Goal: Task Accomplishment & Management: Use online tool/utility

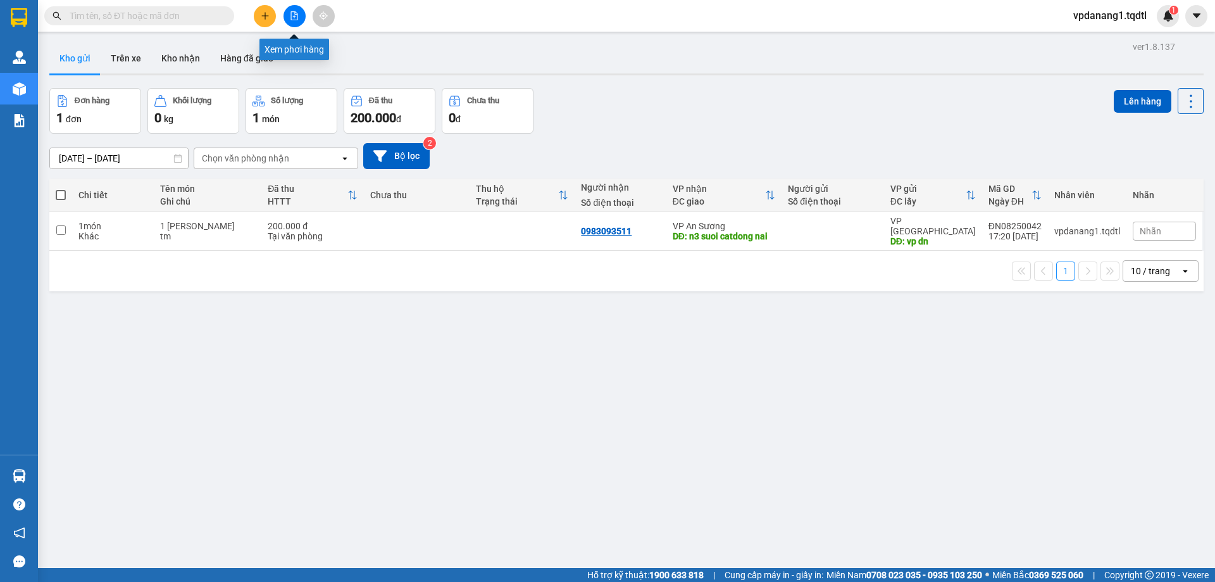
click at [292, 15] on icon "file-add" at bounding box center [294, 15] width 9 height 9
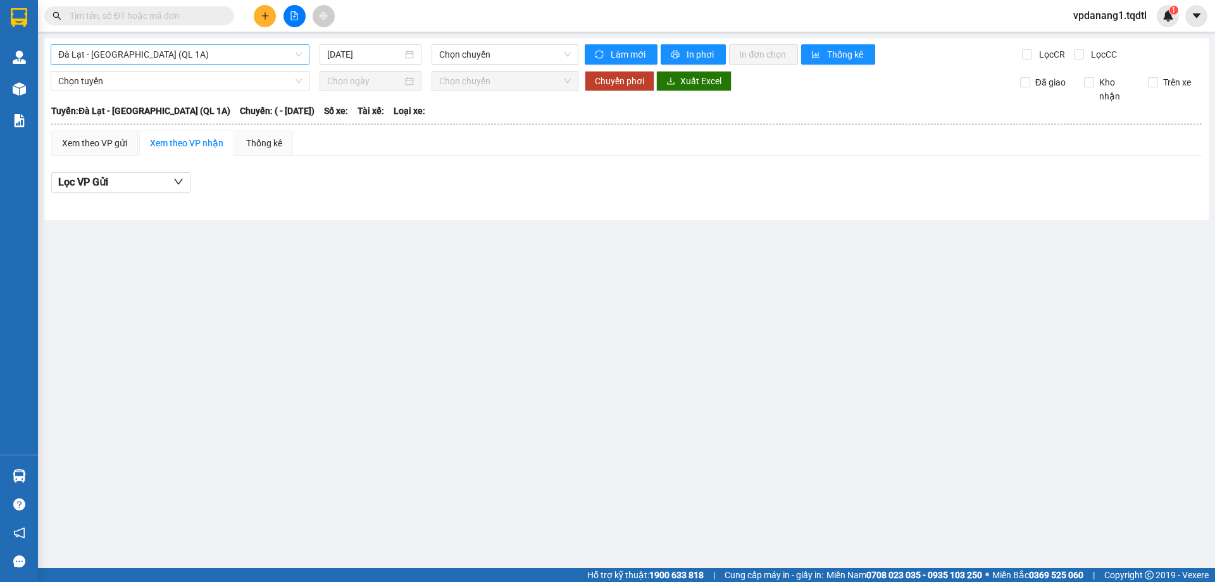
click at [211, 53] on span "Đà Lạt - [GEOGRAPHIC_DATA] (QL 1A)" at bounding box center [180, 54] width 244 height 19
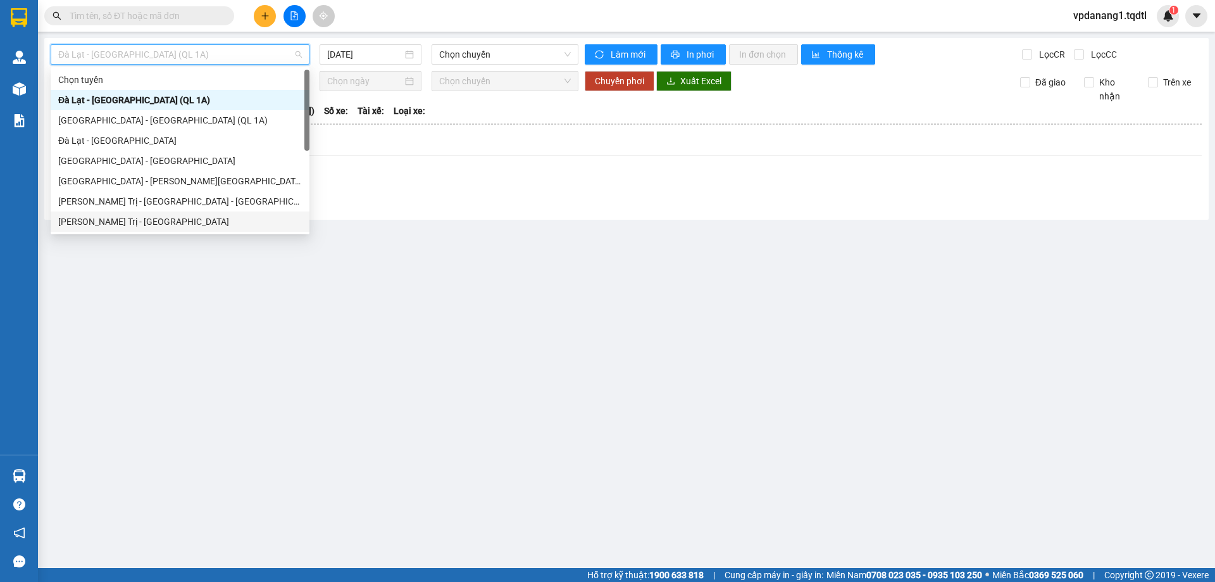
click at [159, 221] on div "[PERSON_NAME] Trị - [GEOGRAPHIC_DATA]" at bounding box center [180, 222] width 244 height 14
type input "[DATE]"
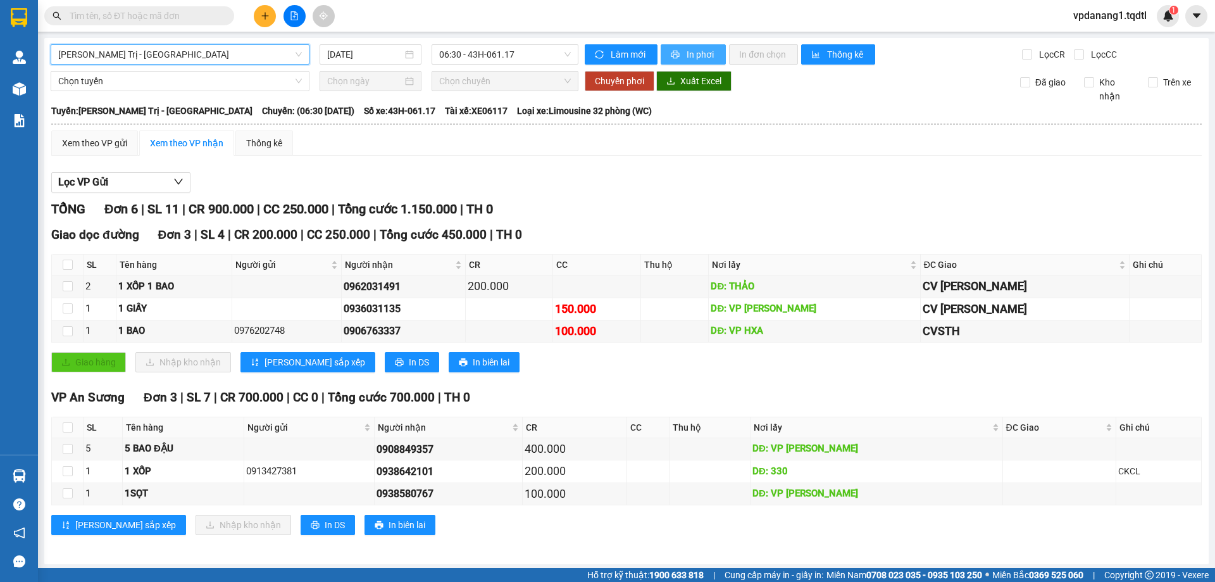
click at [688, 54] on span "In phơi" at bounding box center [701, 54] width 29 height 14
